Goal: Information Seeking & Learning: Learn about a topic

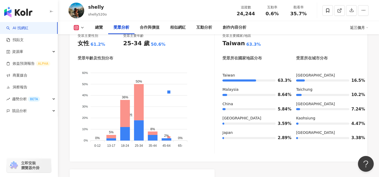
scroll to position [449, 0]
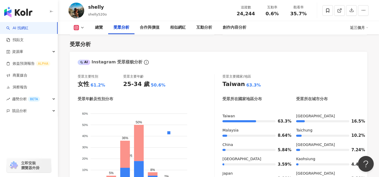
click at [28, 26] on link "AI 找網紅" at bounding box center [17, 28] width 22 height 5
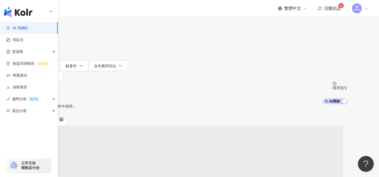
click at [108, 10] on input "search" at bounding box center [87, 5] width 43 height 10
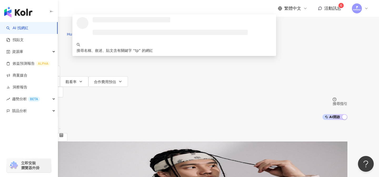
type input "*"
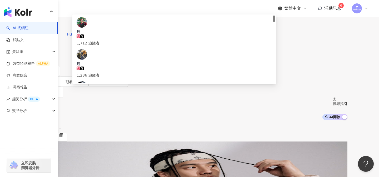
type input "**"
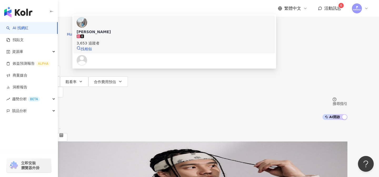
click at [150, 35] on span "邱辰蓁" at bounding box center [175, 31] width 196 height 5
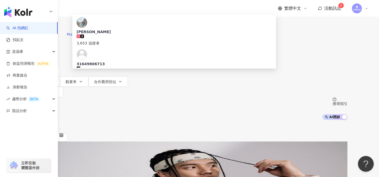
type input "**"
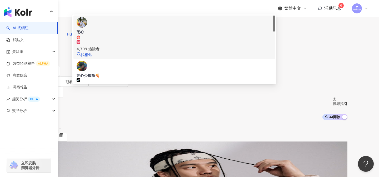
click at [202, 40] on span "芝心" at bounding box center [175, 34] width 196 height 10
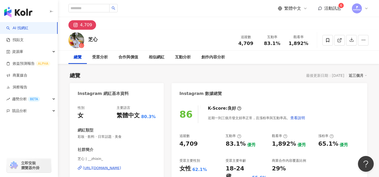
click at [342, 76] on div "最後更新日期：[DATE]" at bounding box center [325, 76] width 38 height 4
click at [359, 76] on div "近三個月" at bounding box center [358, 75] width 18 height 7
click at [357, 96] on link "近六個月" at bounding box center [360, 97] width 15 height 6
click at [354, 77] on div "近六個月" at bounding box center [358, 75] width 18 height 7
click at [358, 89] on link "近三個月" at bounding box center [360, 87] width 15 height 6
